Goal: Transaction & Acquisition: Purchase product/service

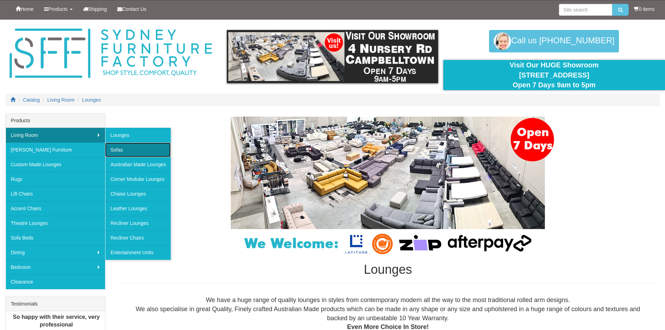
click at [125, 150] on link "Sofas" at bounding box center [138, 149] width 66 height 15
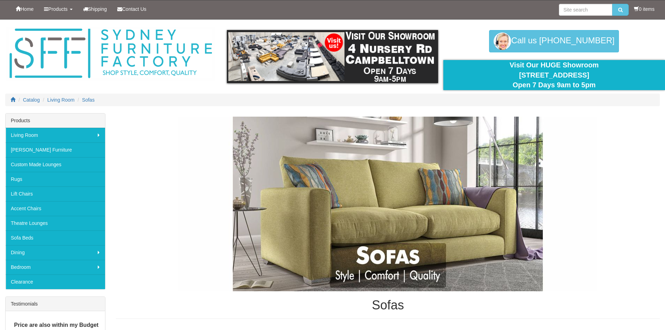
drag, startPoint x: 665, startPoint y: 15, endPoint x: 667, endPoint y: 27, distance: 12.1
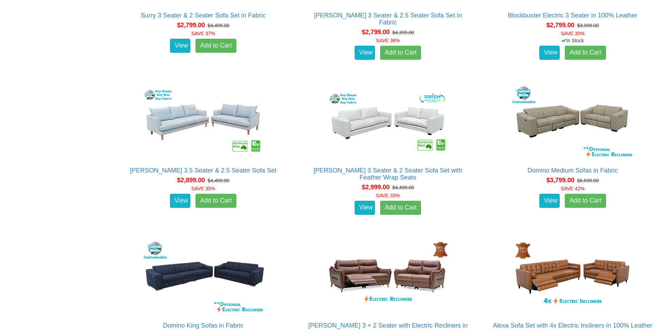
scroll to position [1901, 0]
